Goal: Check status: Check status

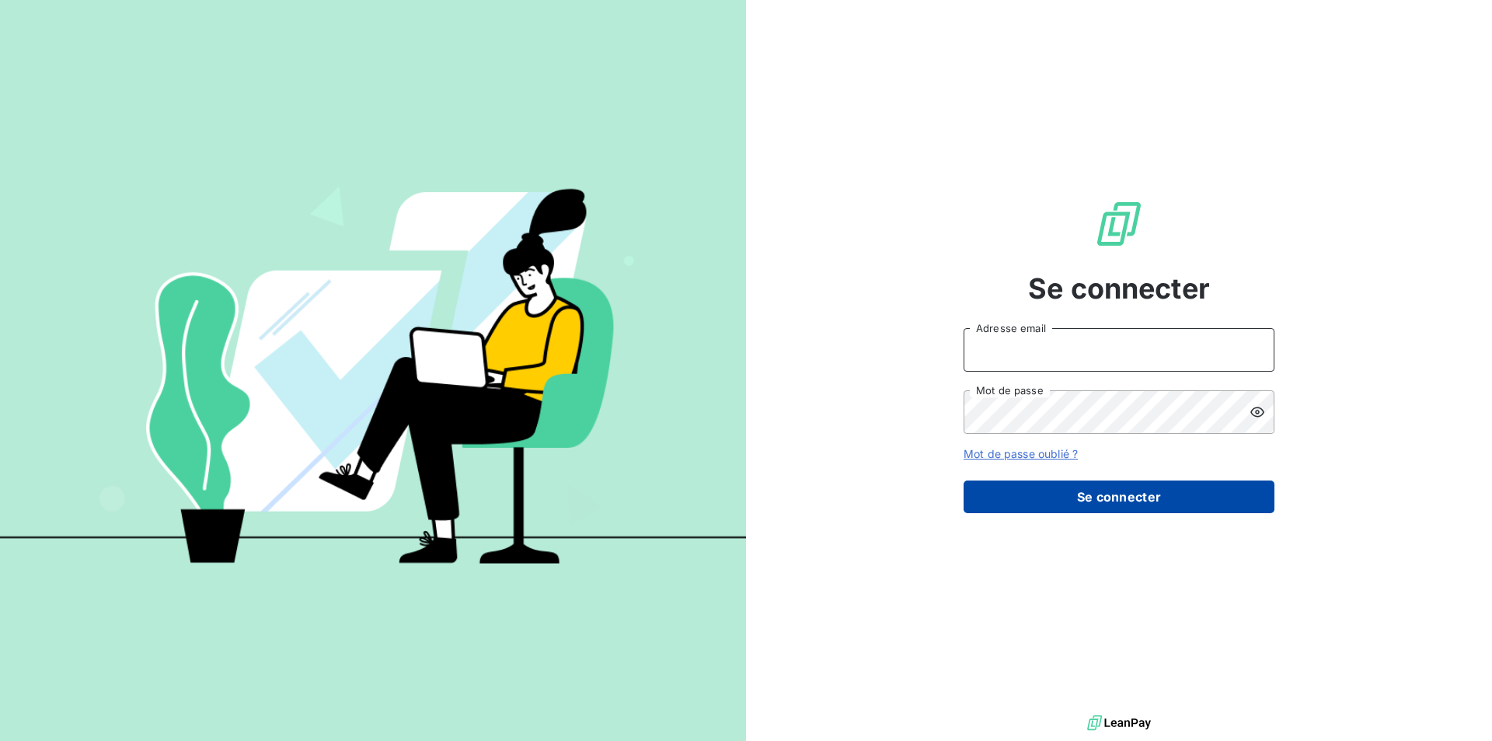
type input "[PERSON_NAME][EMAIL_ADDRESS][MEDICAL_DATA][PERSON_NAME][DOMAIN_NAME]"
click at [1143, 512] on button "Se connecter" at bounding box center [1119, 496] width 311 height 33
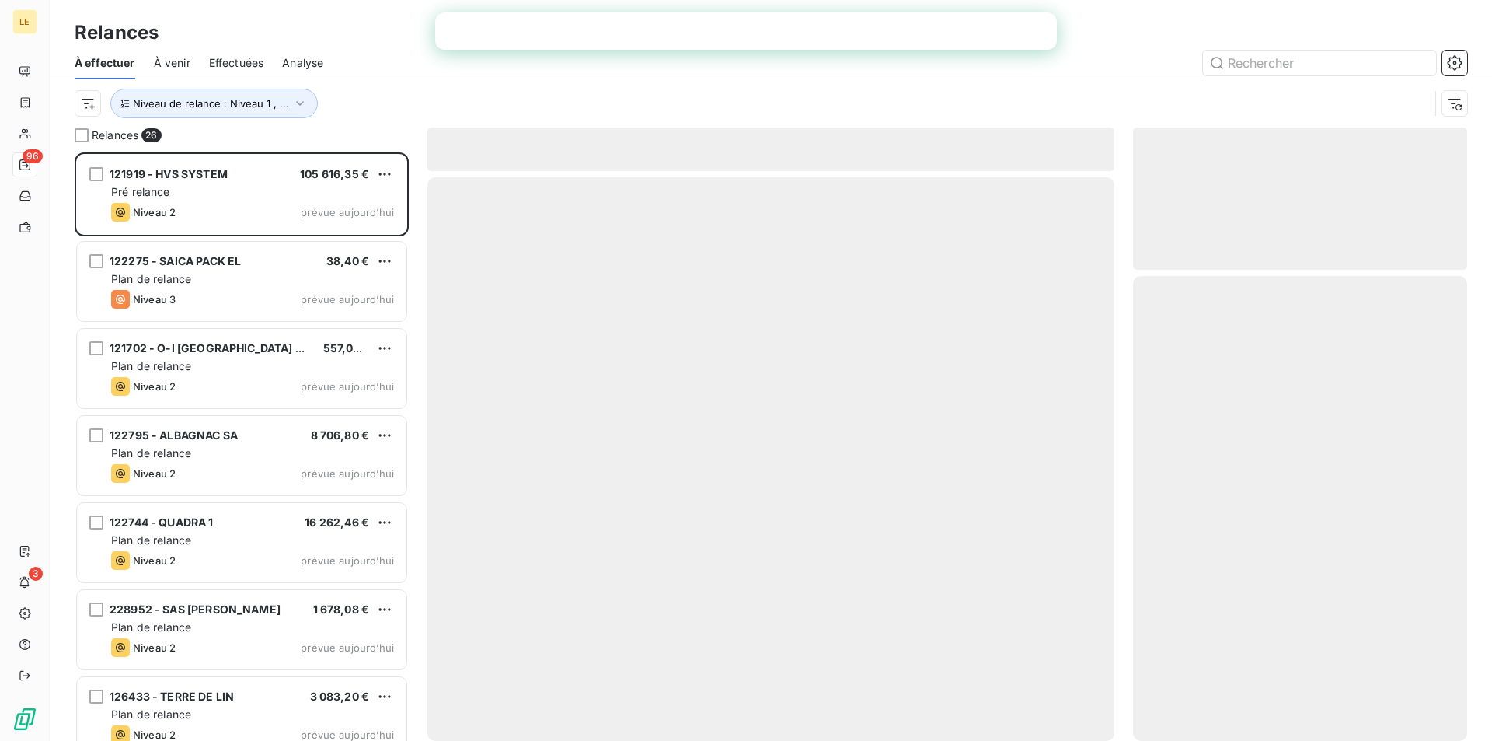
scroll to position [577, 323]
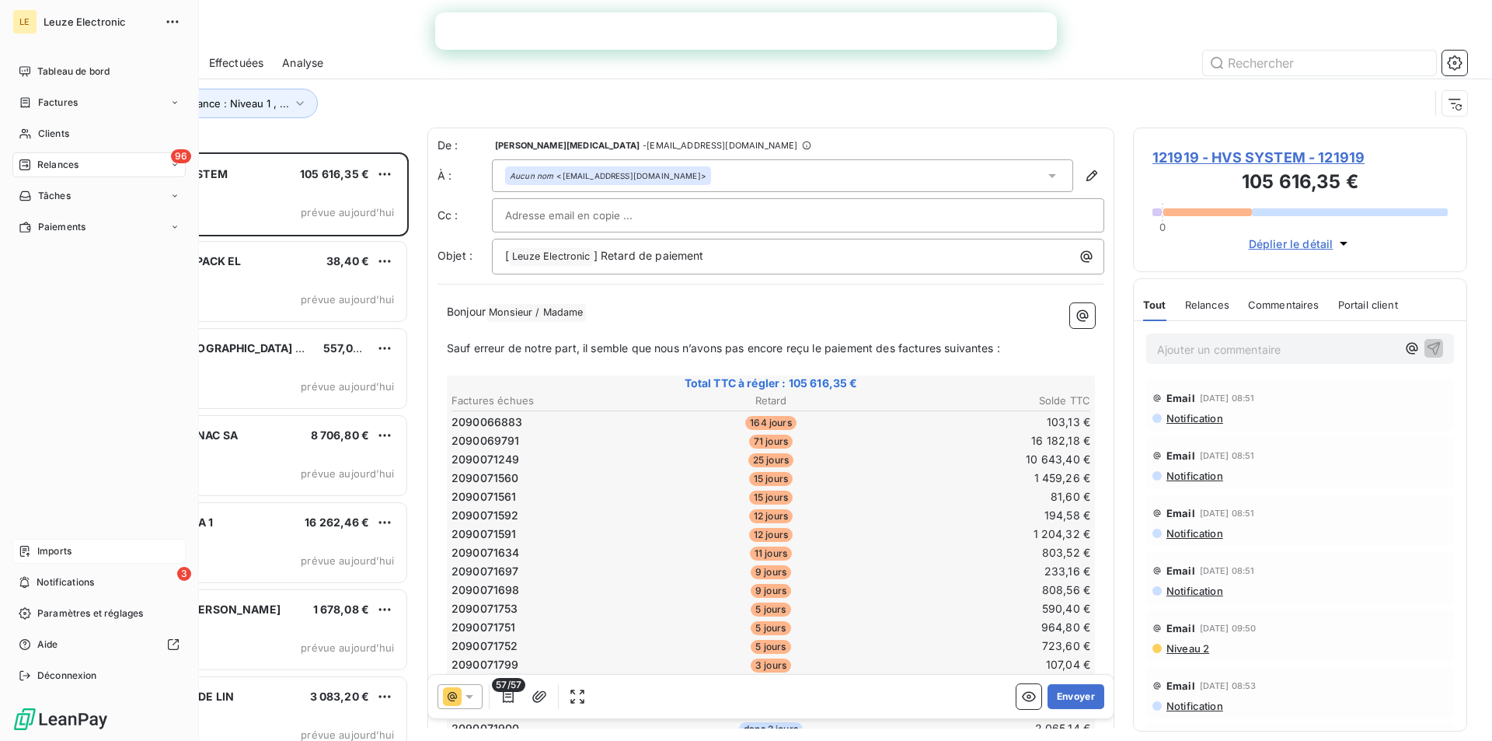
click at [138, 560] on div "Imports" at bounding box center [98, 551] width 173 height 25
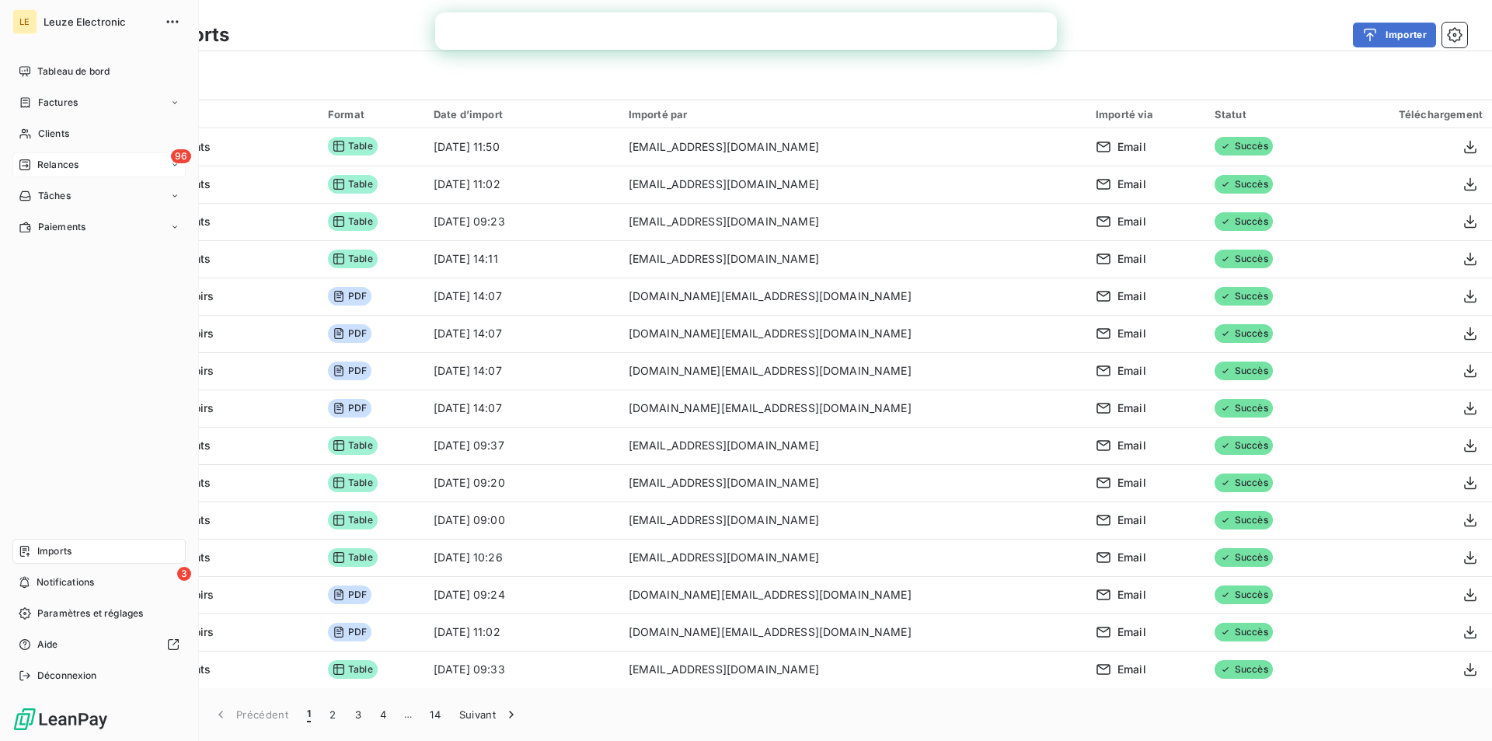
click at [93, 161] on div "96 Relances" at bounding box center [98, 164] width 173 height 25
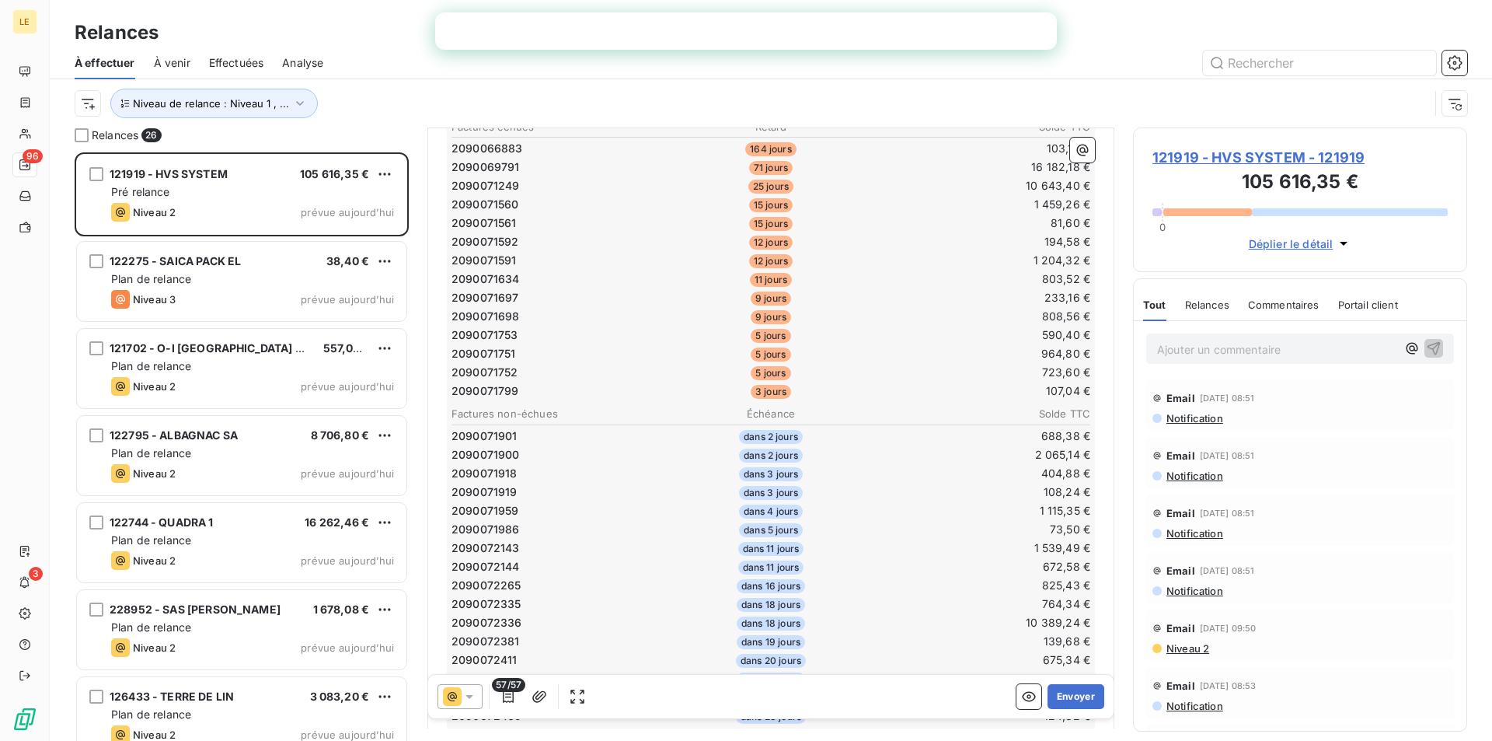
scroll to position [79, 0]
